Goal: Transaction & Acquisition: Purchase product/service

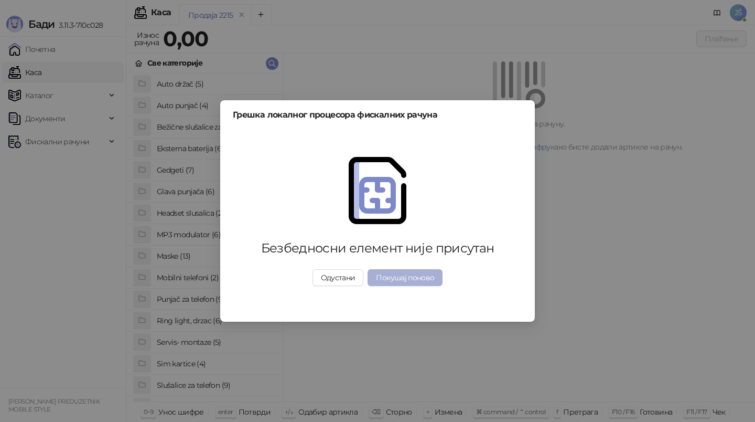
click at [416, 275] on button "Покушај поново" at bounding box center [405, 277] width 75 height 17
click at [408, 281] on button "Покушај поново" at bounding box center [405, 277] width 75 height 17
click at [350, 281] on button "Одустани" at bounding box center [338, 277] width 51 height 17
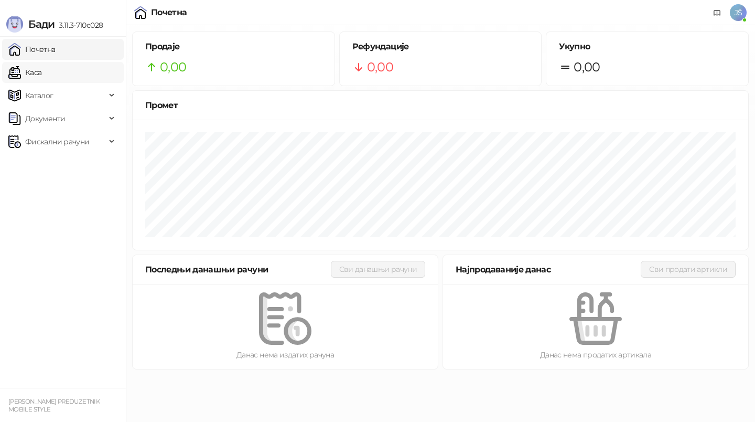
click at [41, 78] on link "Каса" at bounding box center [24, 72] width 33 height 21
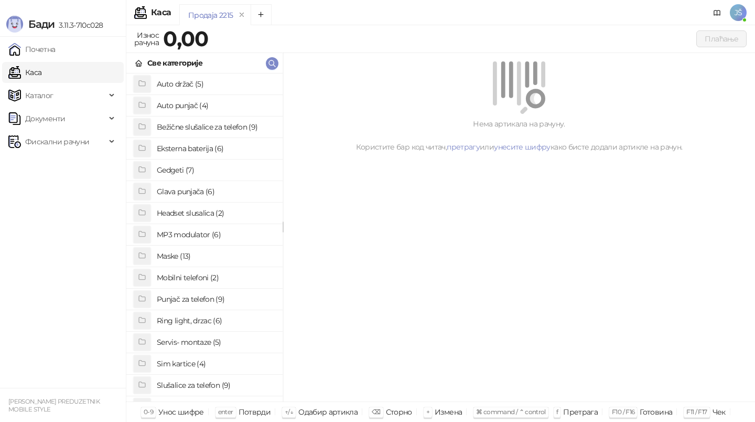
click at [187, 383] on h4 "Slušalice za telefon (9)" at bounding box center [215, 385] width 117 height 17
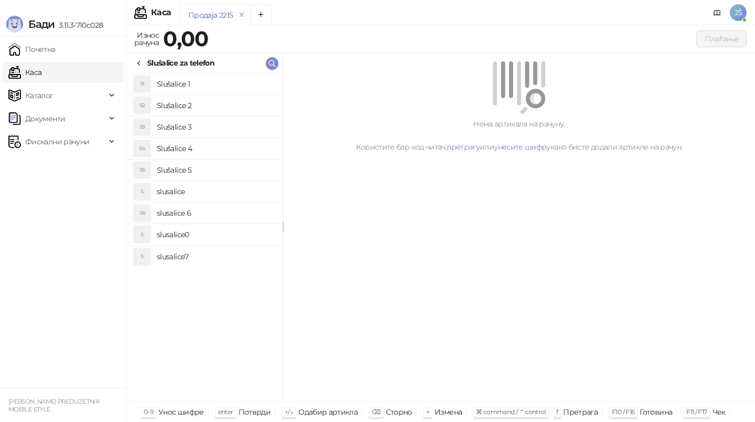
click at [208, 76] on h4 "Slušalice 1" at bounding box center [215, 84] width 117 height 17
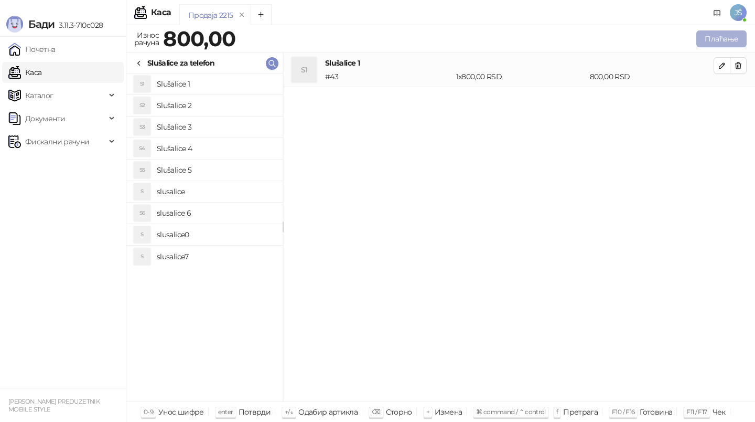
click at [724, 38] on button "Плаћање" at bounding box center [721, 38] width 50 height 17
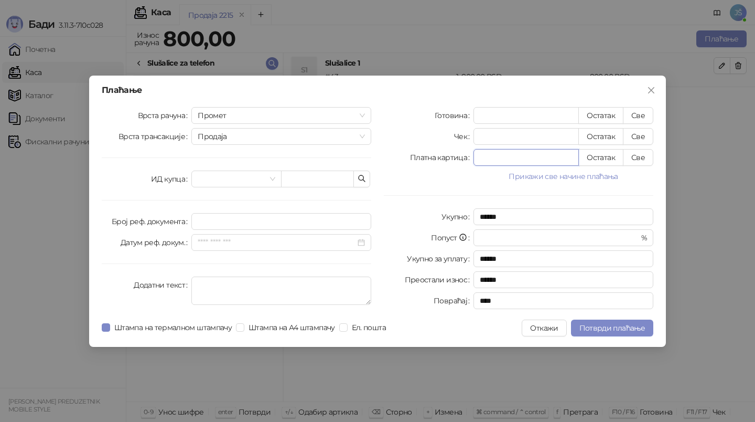
click at [569, 155] on input "*" at bounding box center [526, 157] width 104 height 16
click at [647, 157] on button "Све" at bounding box center [638, 157] width 30 height 17
type input "***"
type input "****"
click at [642, 331] on span "Потврди плаћање" at bounding box center [612, 327] width 66 height 9
